Goal: Task Accomplishment & Management: Manage account settings

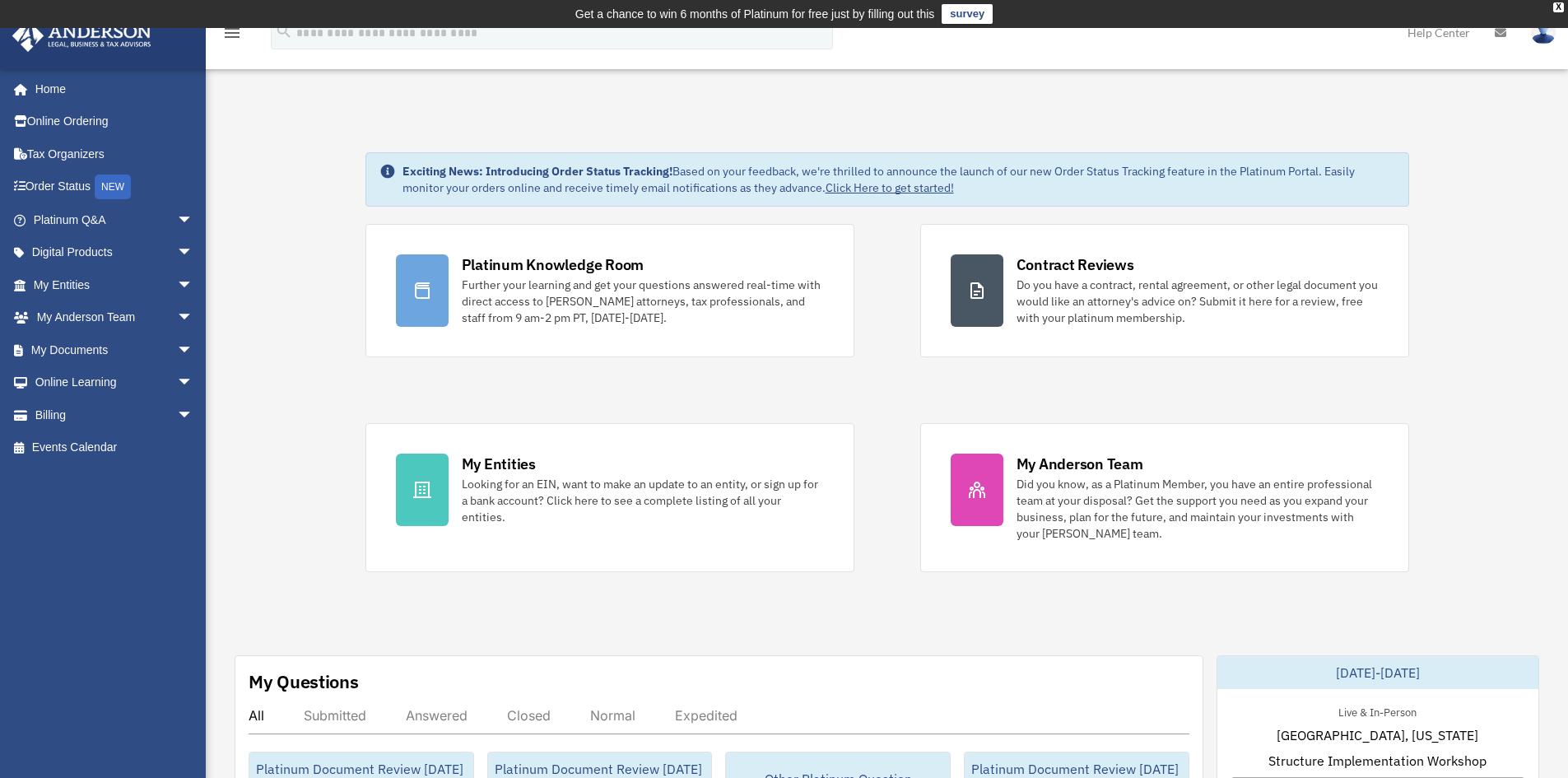
scroll to position [164, 0]
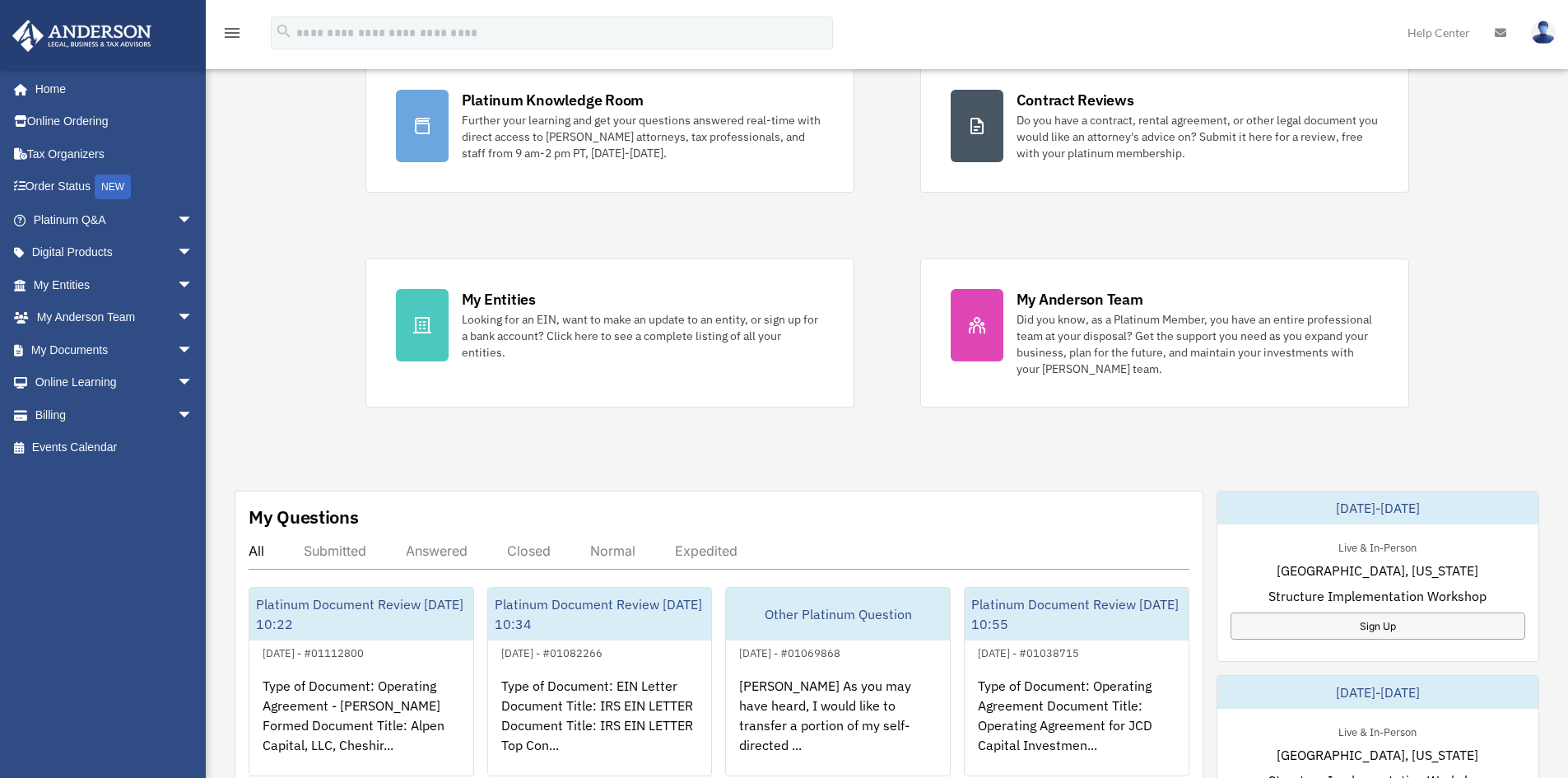
click at [271, 300] on div "Exciting News: Introducing Order Status Tracking! Based on your feedback, we're…" at bounding box center [886, 694] width 1387 height 1496
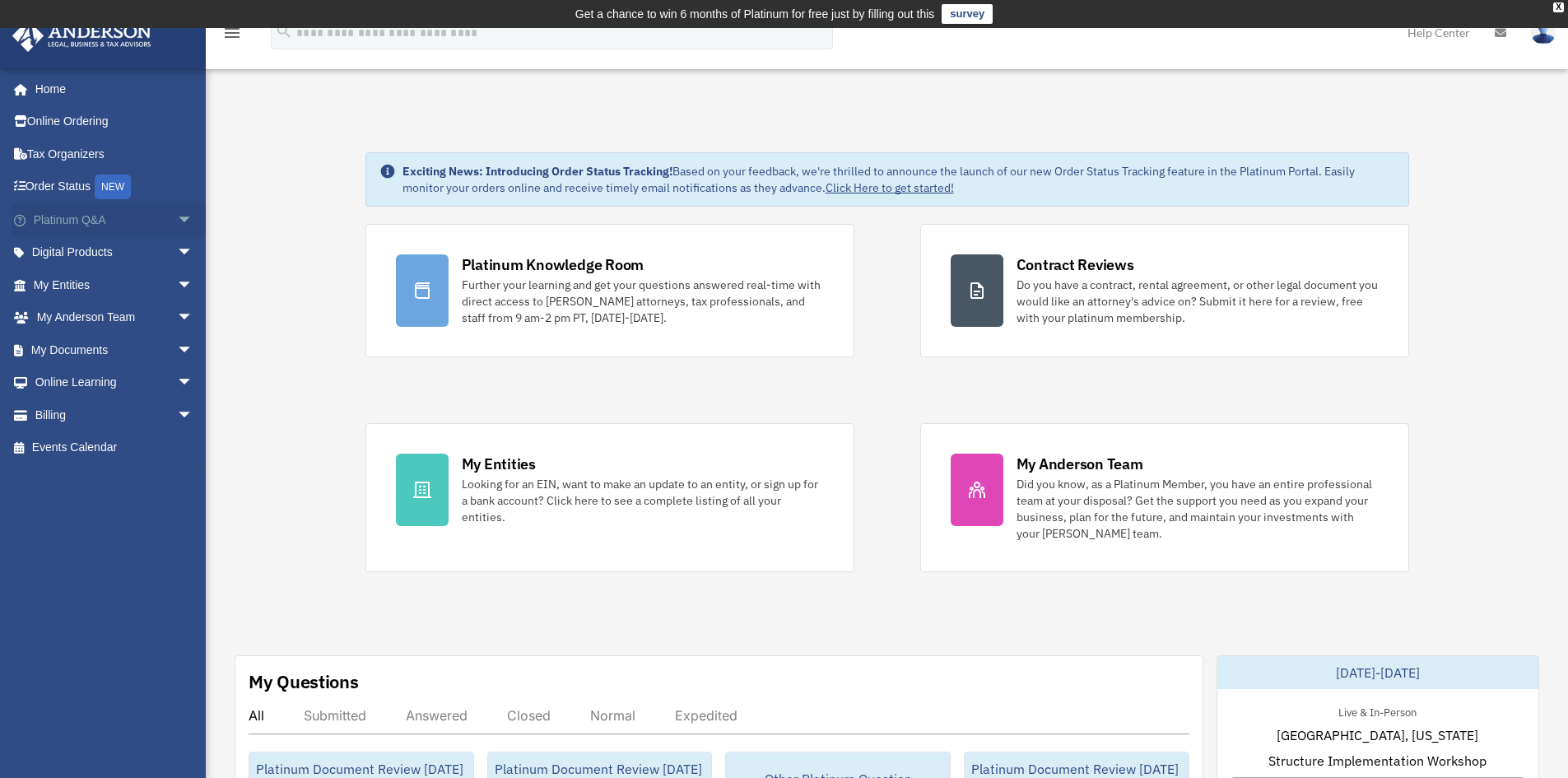
click at [177, 215] on span "arrow_drop_down" at bounding box center [193, 220] width 32 height 33
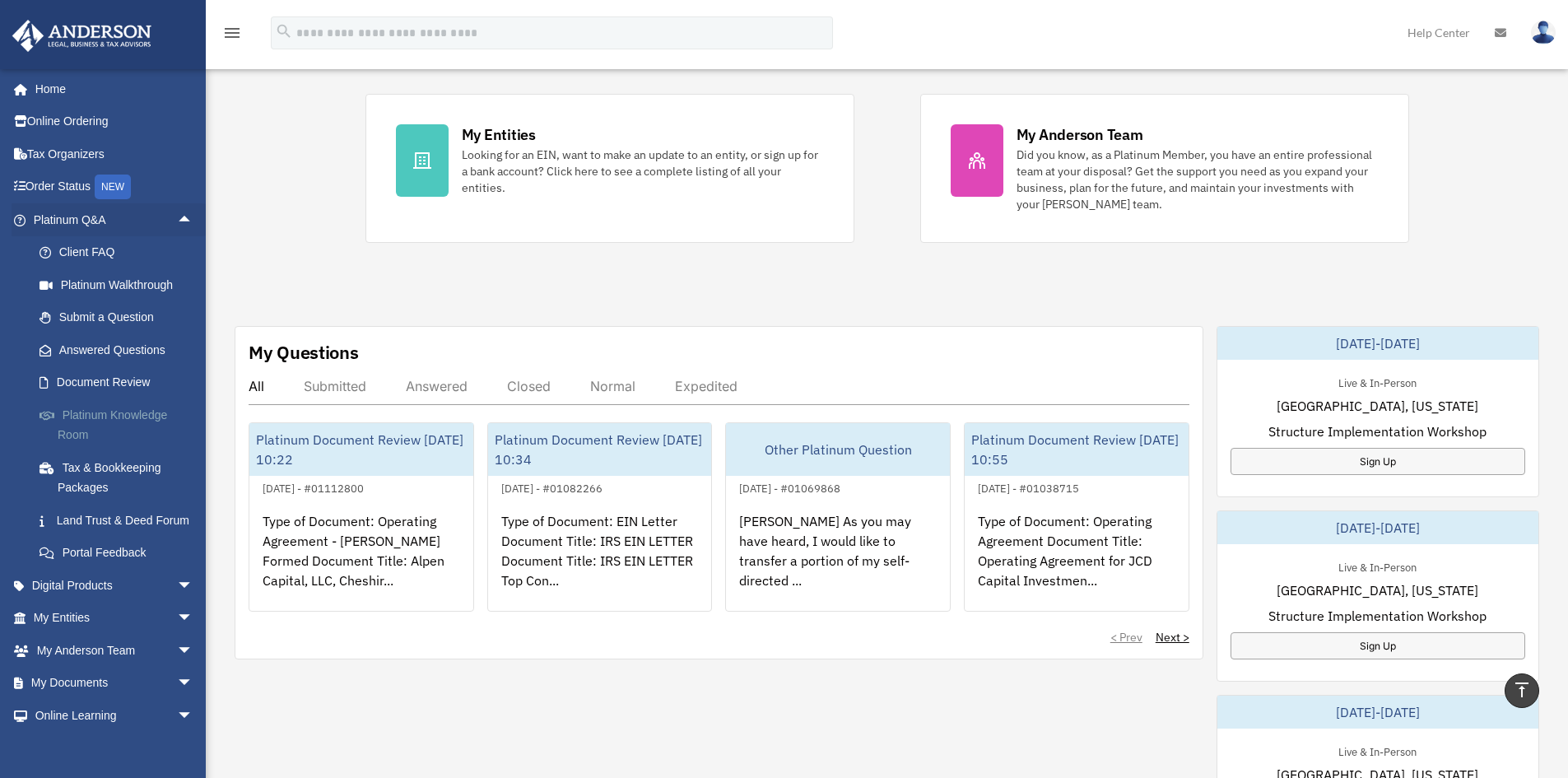
scroll to position [98, 0]
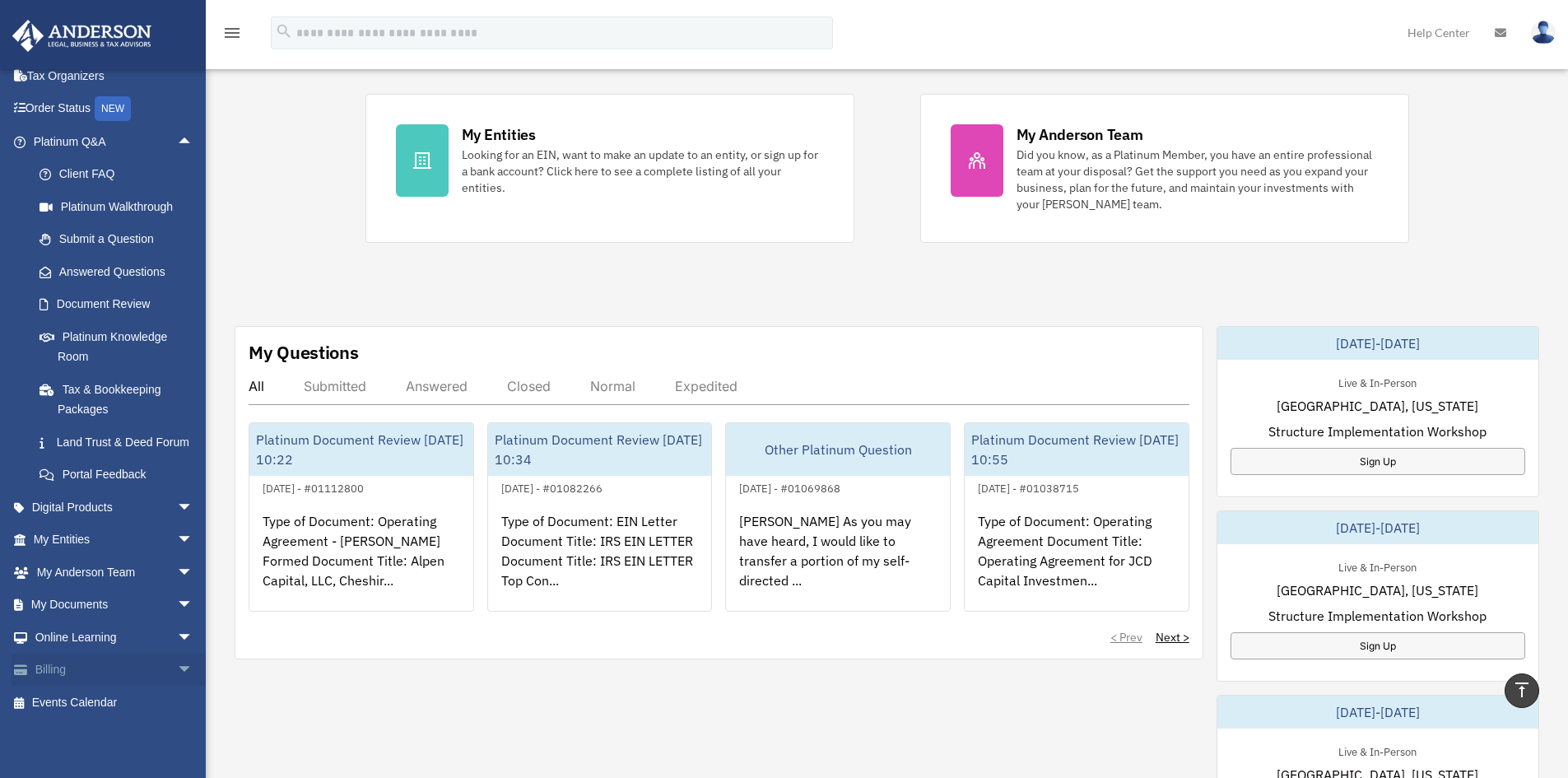
click at [177, 673] on span "arrow_drop_down" at bounding box center [193, 670] width 32 height 33
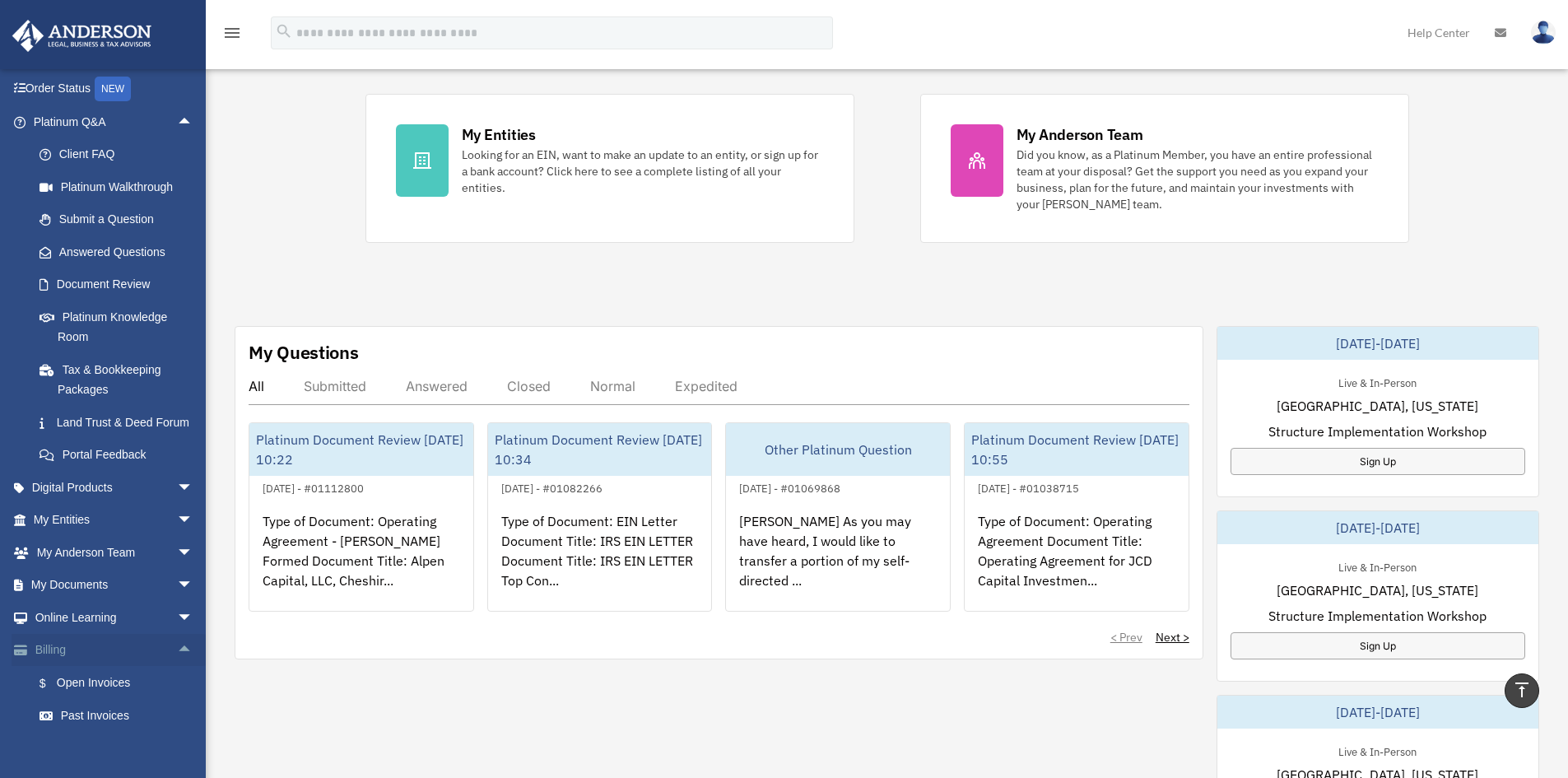
click at [65, 667] on link "Billing arrow_drop_up" at bounding box center [114, 650] width 207 height 32
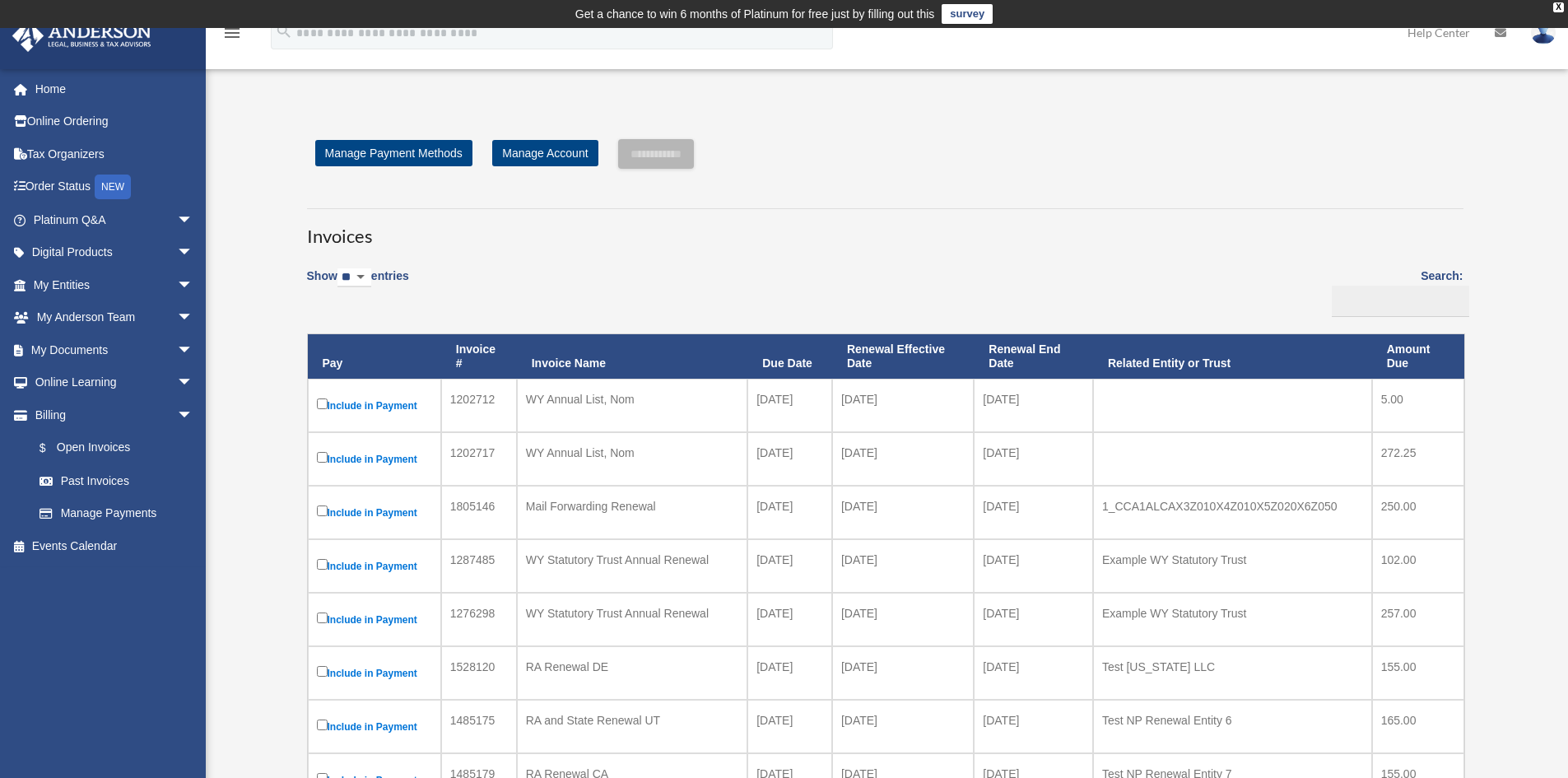
click at [249, 186] on div "Open Invoices bob.apples@andersonadvisors.com Sign Out bob.apples@andersonadvis…" at bounding box center [784, 785] width 1568 height 1389
